Goal: Check status: Check status

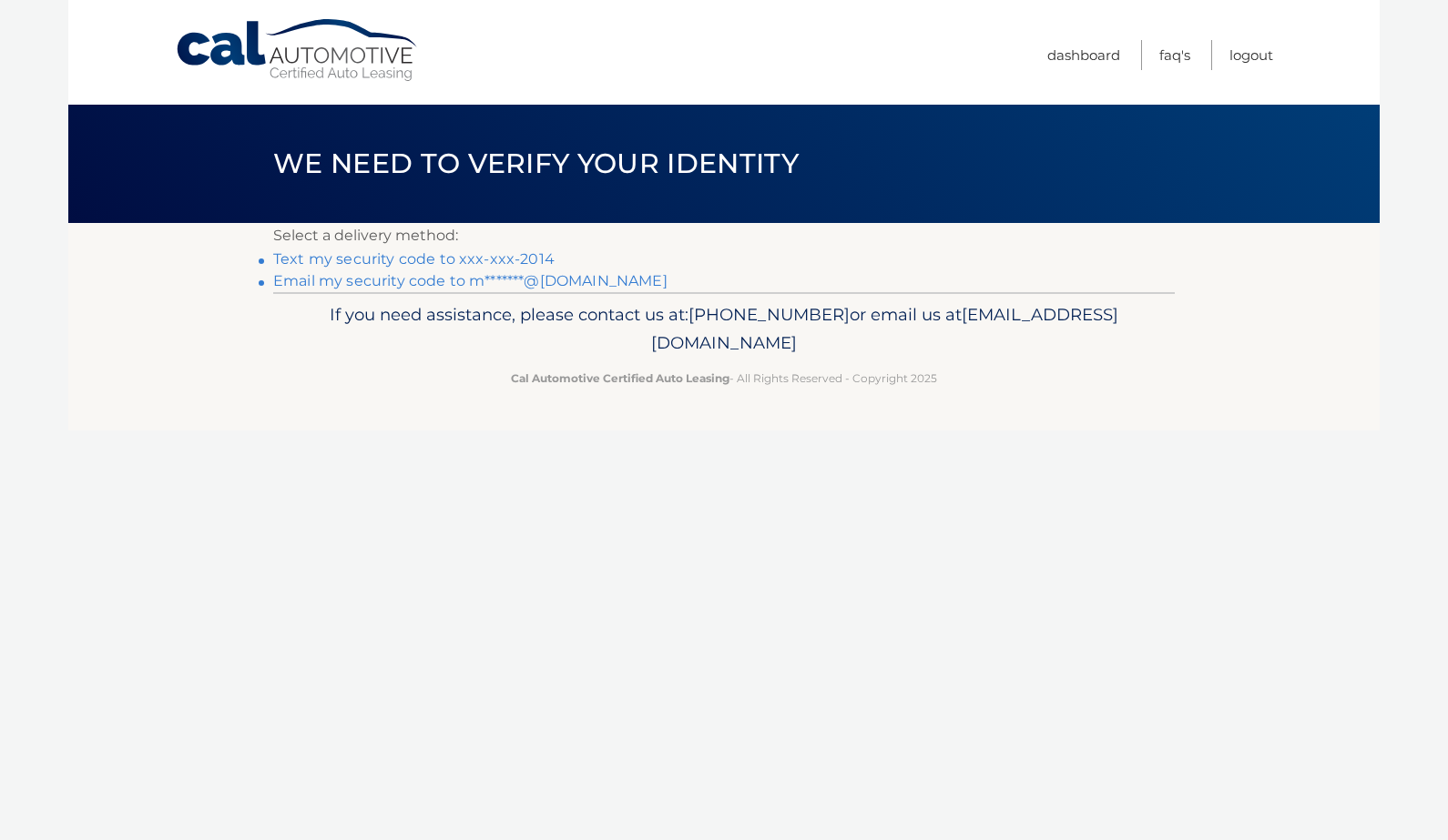
click at [521, 251] on link "Text my security code to xxx-xxx-2014" at bounding box center [413, 259] width 282 height 18
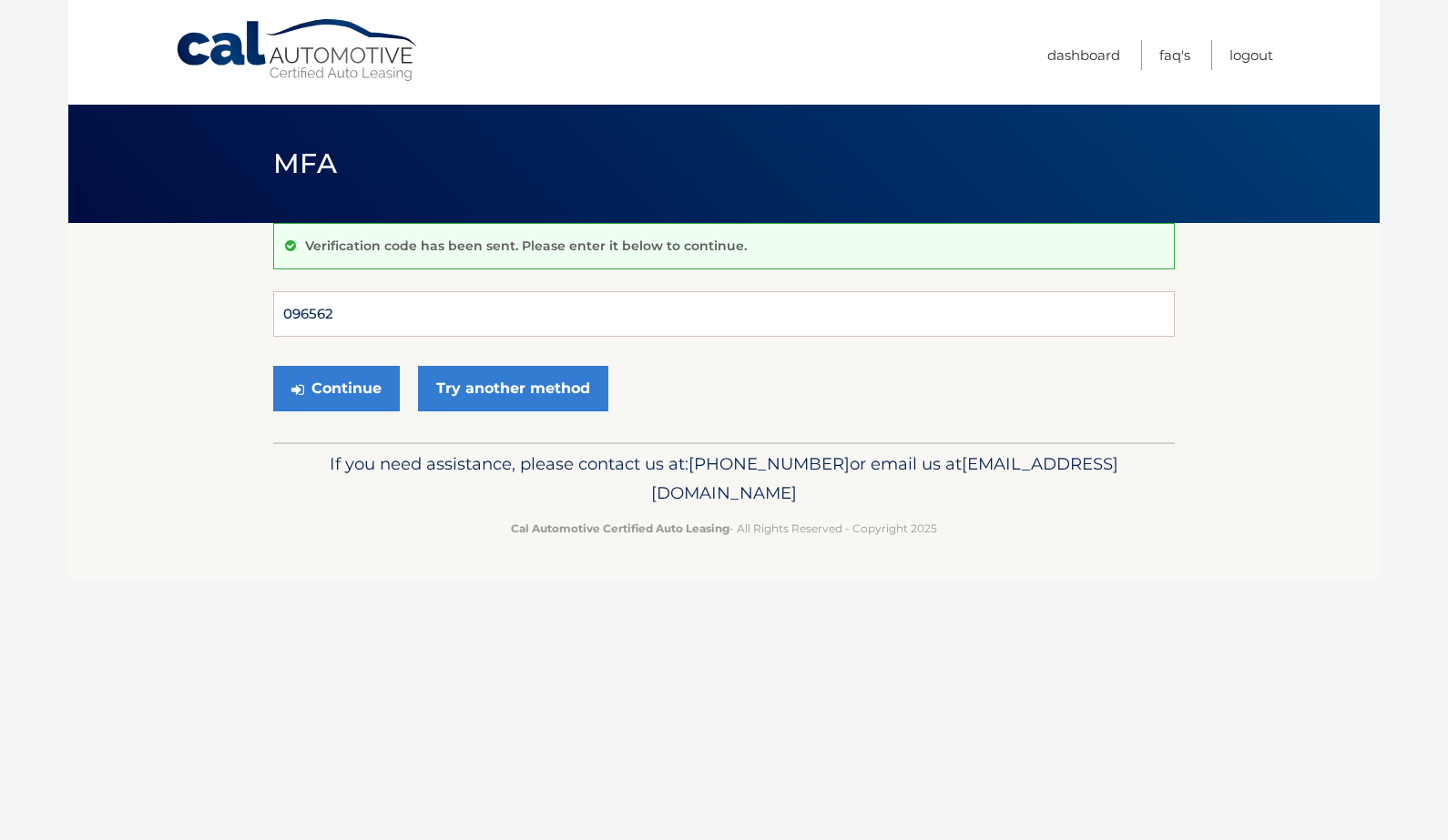
type input "096562"
click at [336, 387] on button "Continue" at bounding box center [336, 388] width 127 height 45
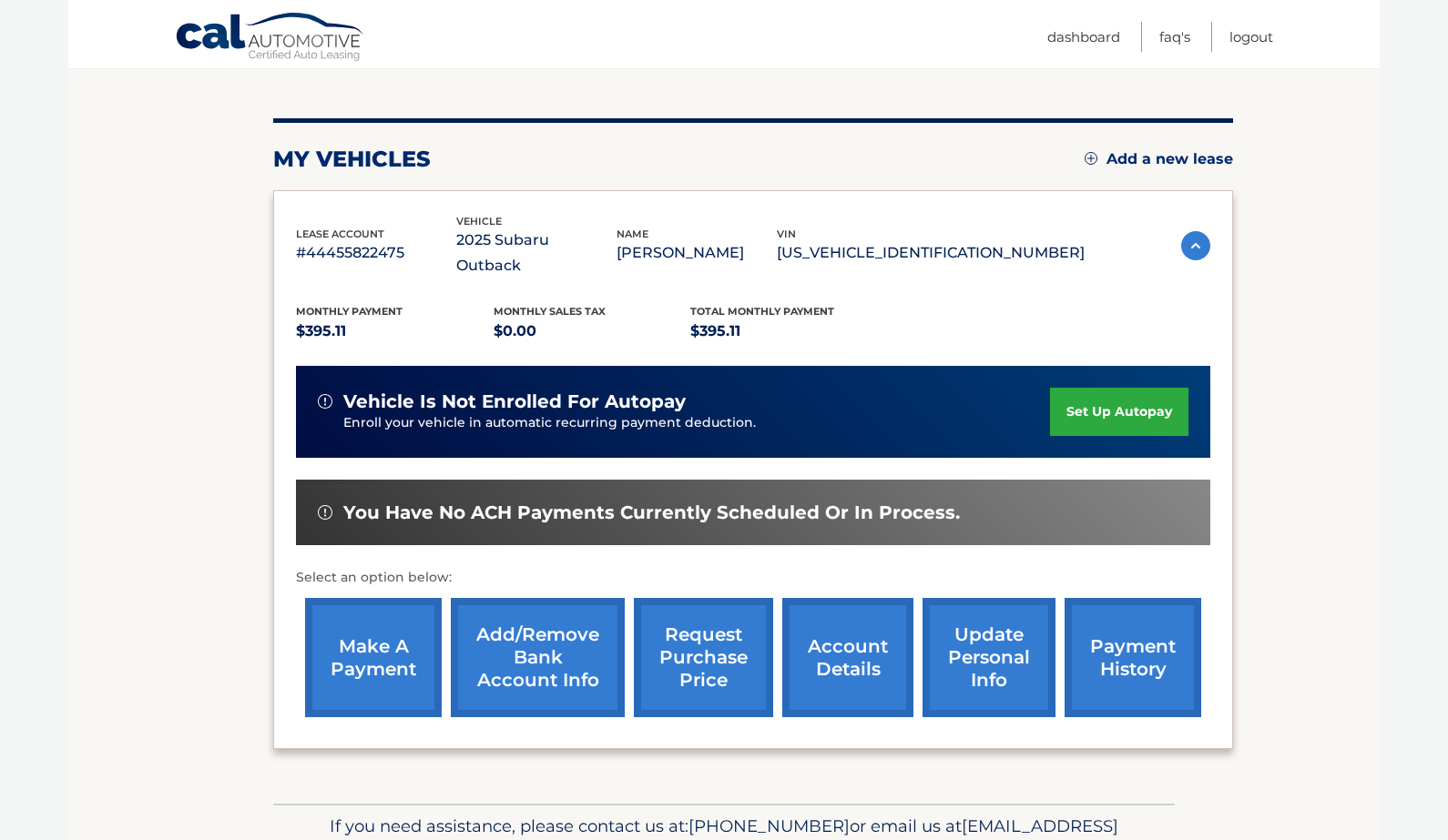
scroll to position [191, 0]
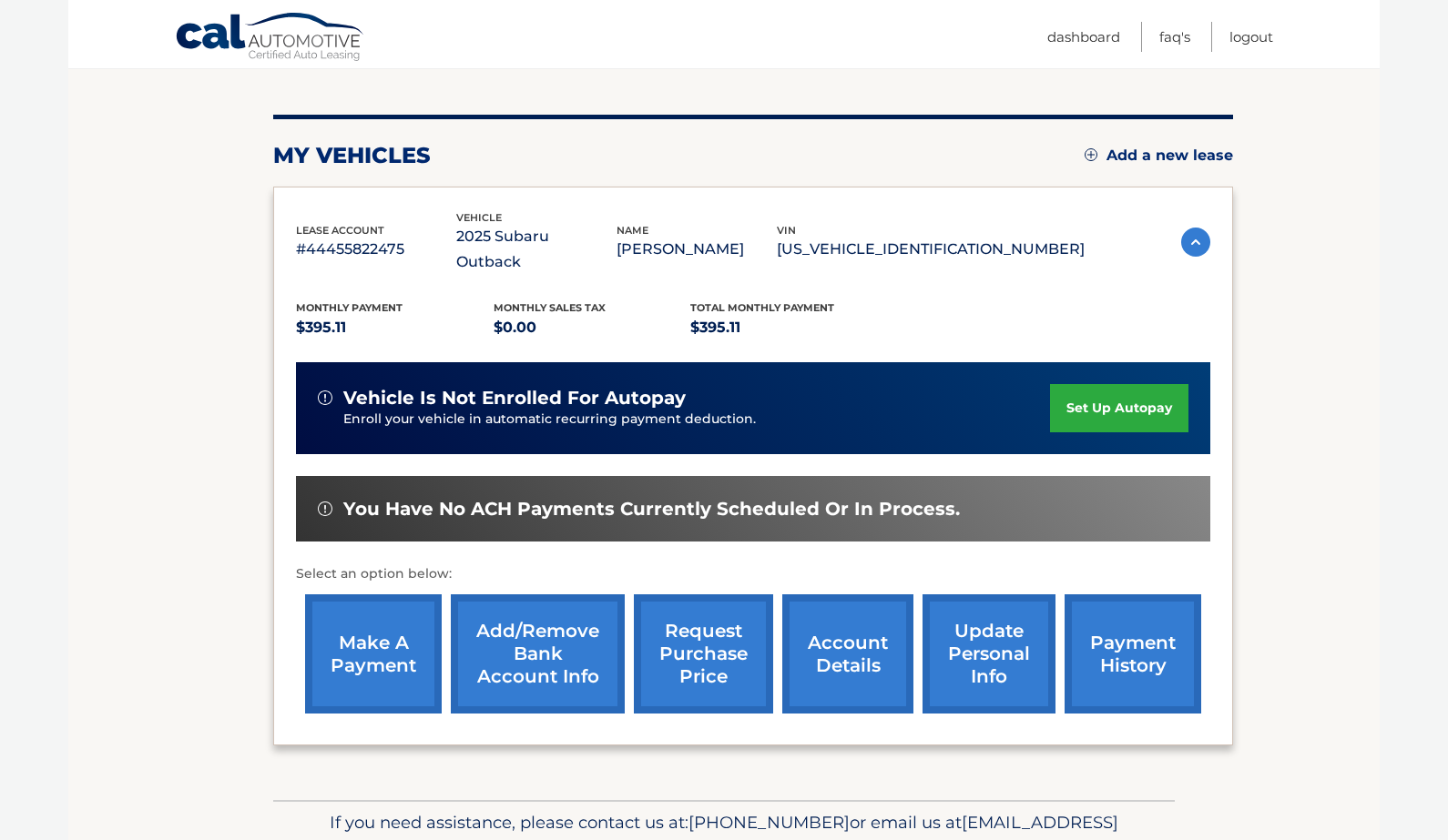
click at [1120, 630] on link "payment history" at bounding box center [1133, 654] width 136 height 120
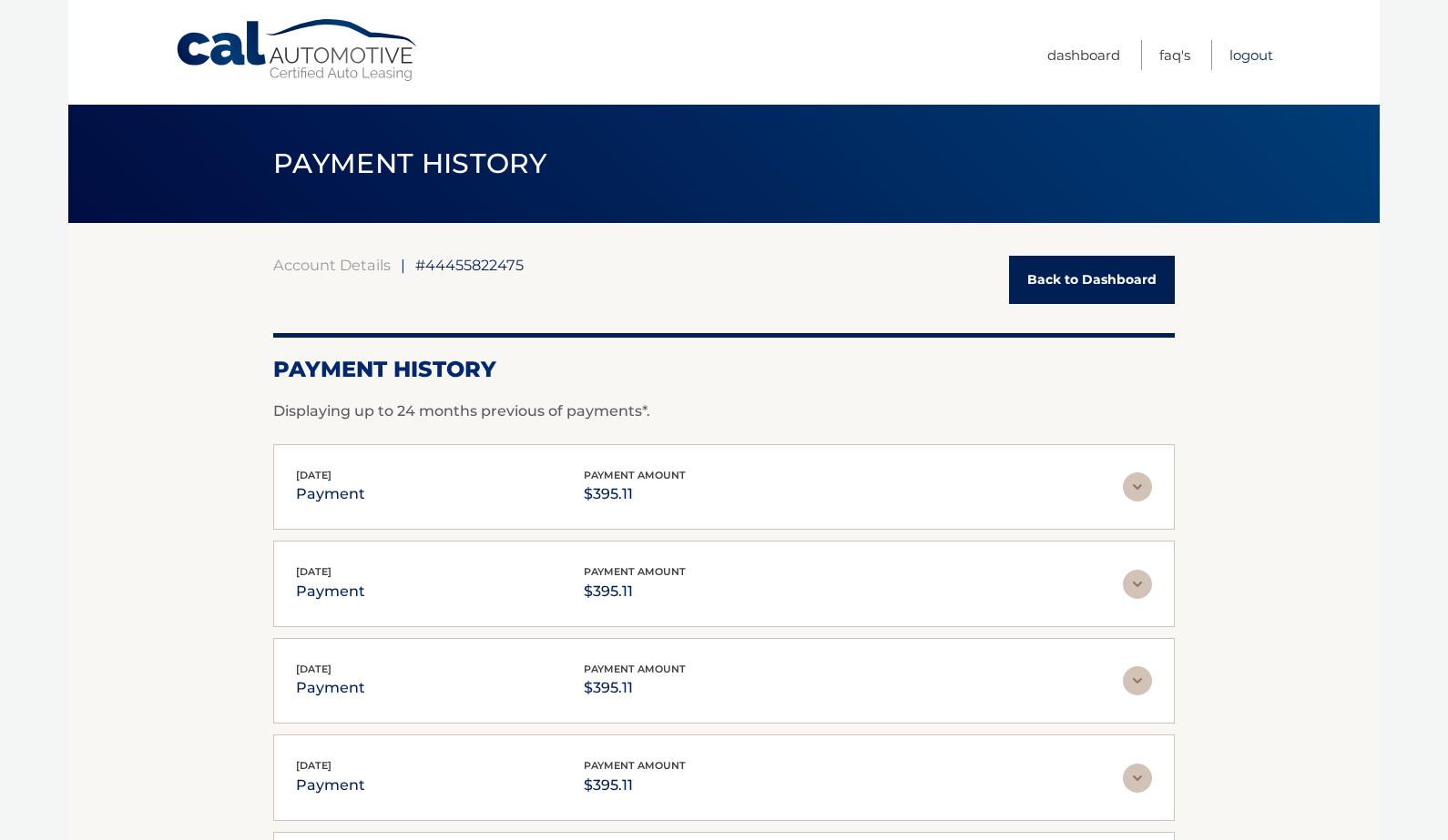
click at [1259, 50] on link "Logout" at bounding box center [1251, 55] width 43 height 30
